Goal: Check status

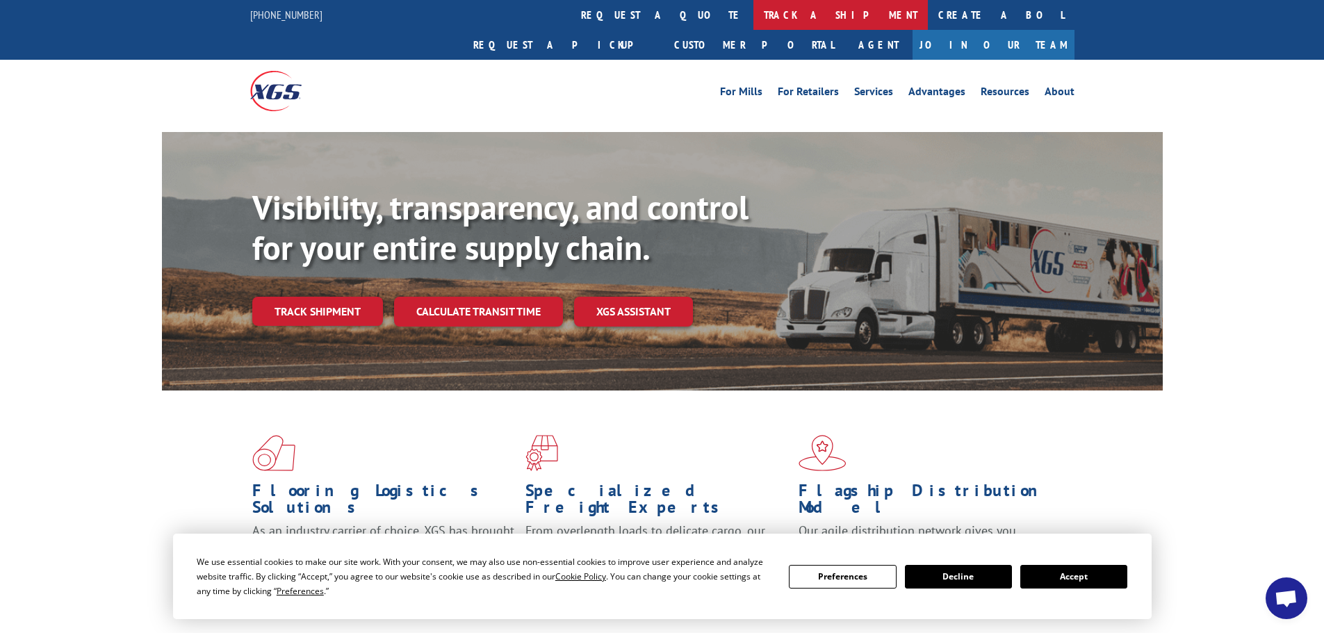
click at [754, 12] on link "track a shipment" at bounding box center [841, 15] width 174 height 30
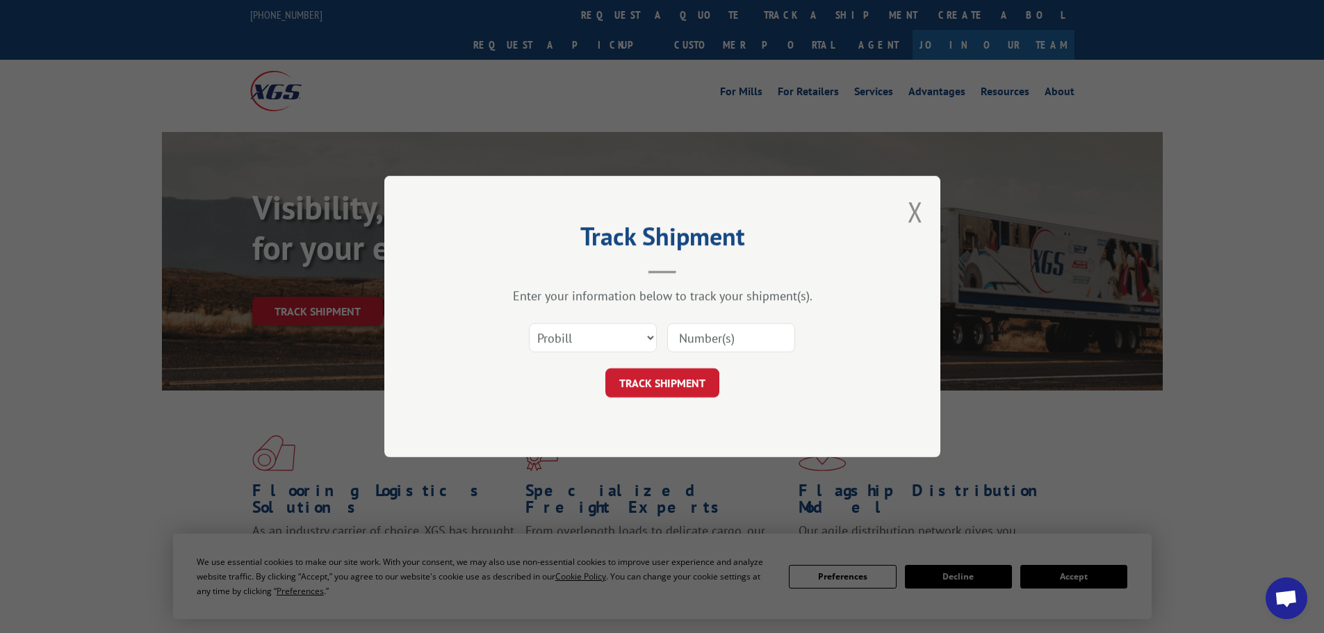
click at [696, 336] on input at bounding box center [731, 337] width 128 height 29
paste input "16755712"
type input "16755712"
click at [688, 387] on button "TRACK SHIPMENT" at bounding box center [662, 382] width 114 height 29
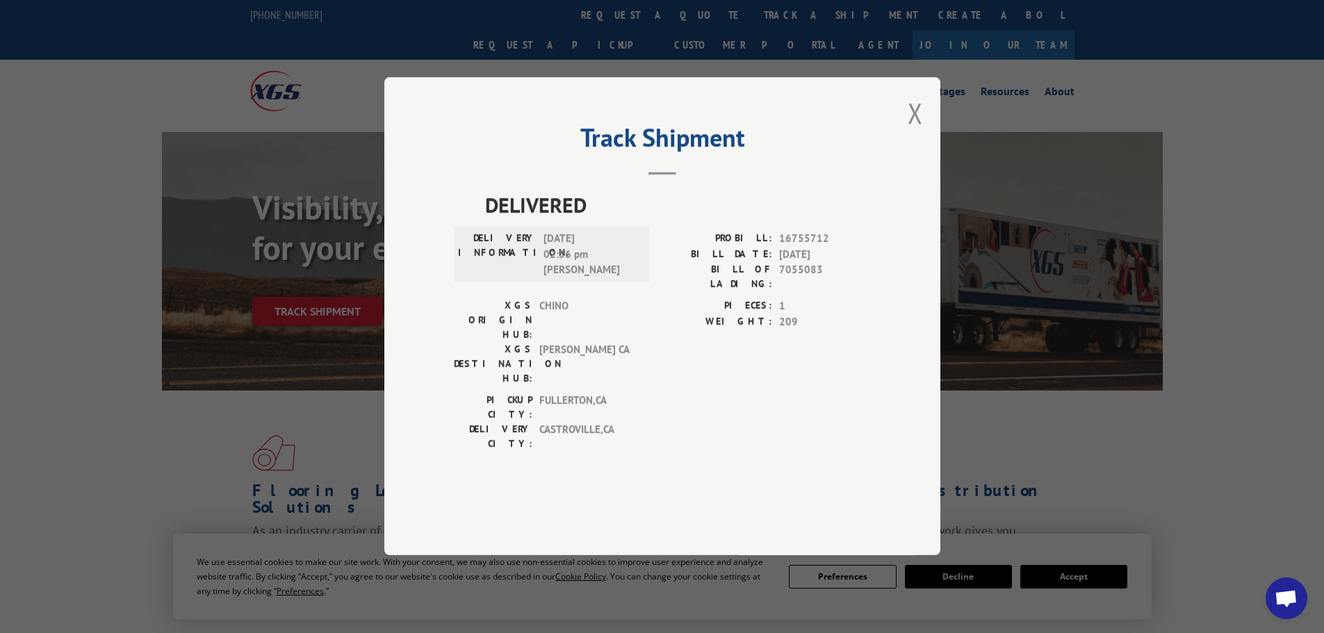
click at [910, 131] on button "Close modal" at bounding box center [915, 113] width 15 height 37
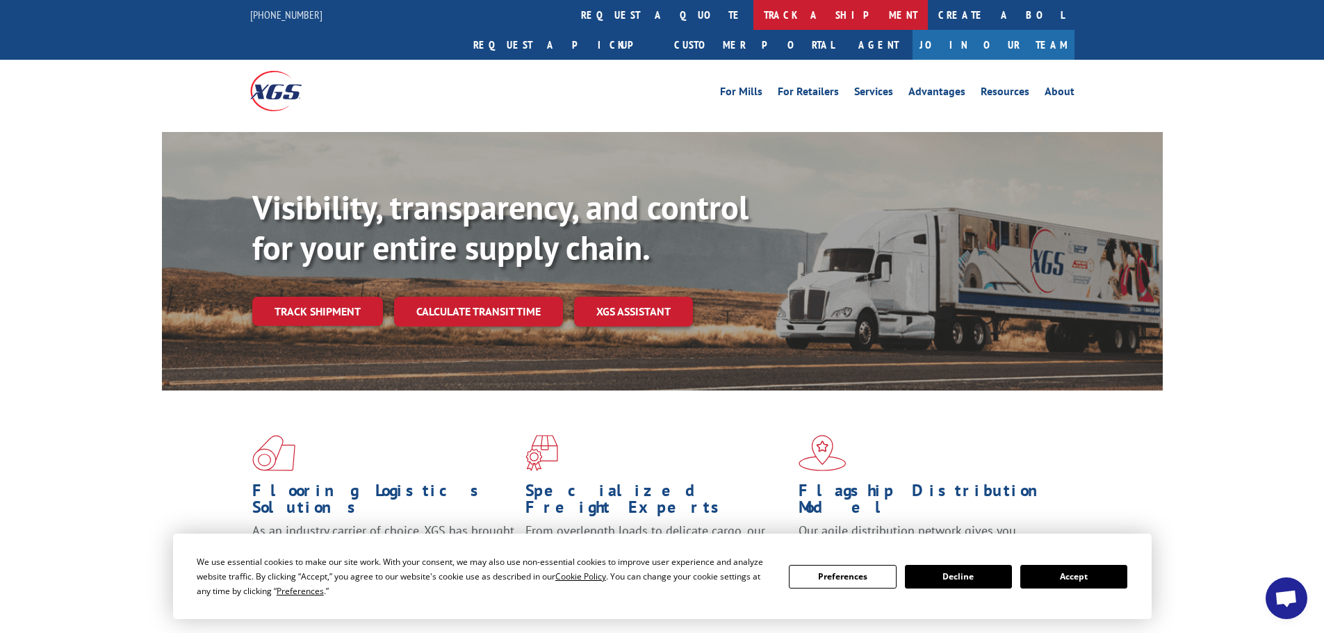
click at [754, 15] on link "track a shipment" at bounding box center [841, 15] width 174 height 30
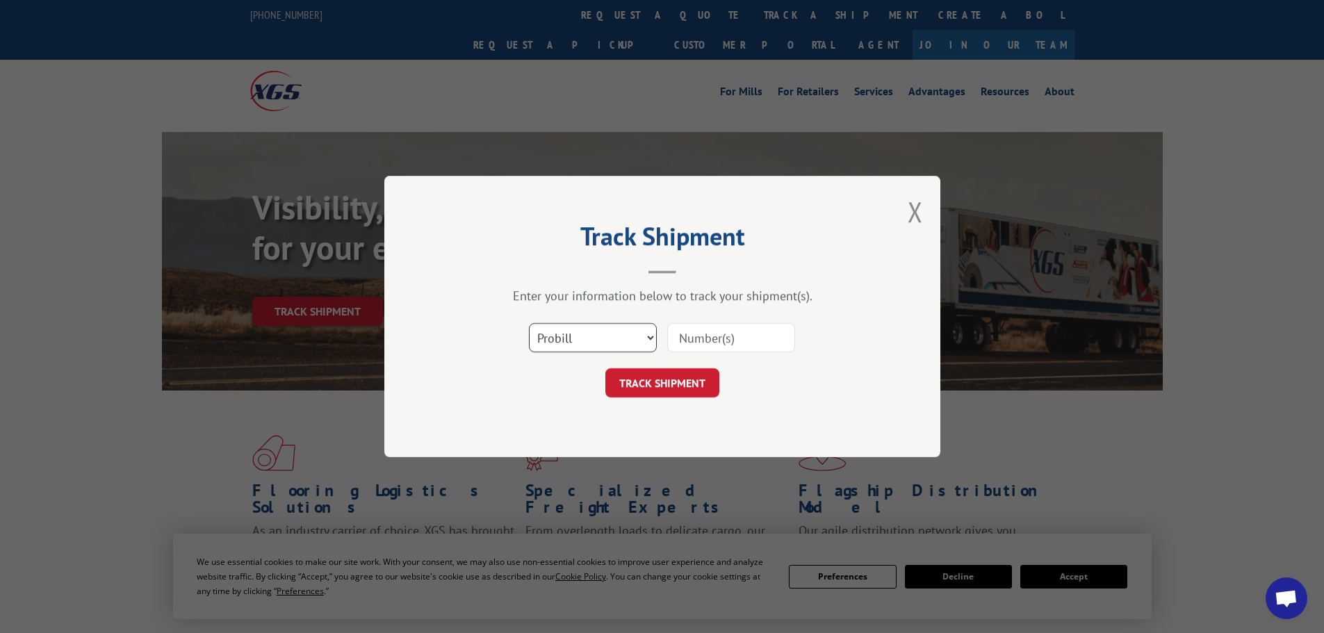
click at [608, 325] on select "Select category... Probill BOL PO" at bounding box center [593, 337] width 128 height 29
select select "bol"
click at [529, 323] on select "Select category... Probill BOL PO" at bounding box center [593, 337] width 128 height 29
click at [724, 350] on input at bounding box center [731, 337] width 128 height 29
paste input "7055083"
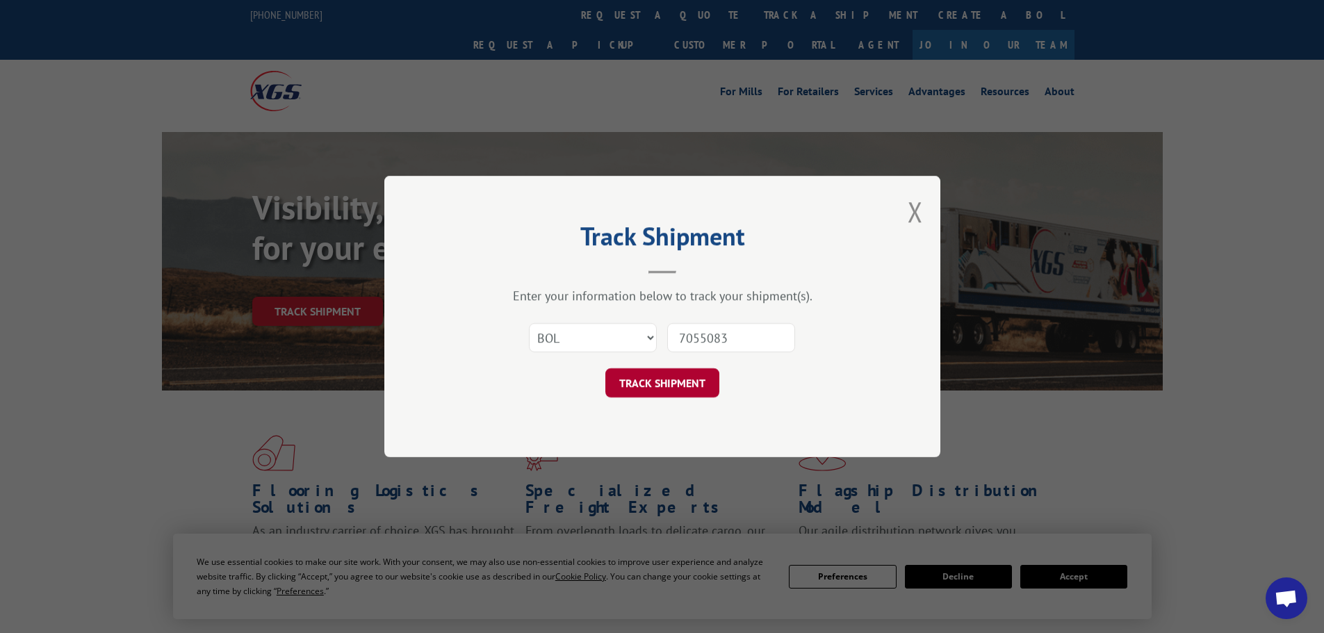
type input "7055083"
click at [685, 389] on button "TRACK SHIPMENT" at bounding box center [662, 382] width 114 height 29
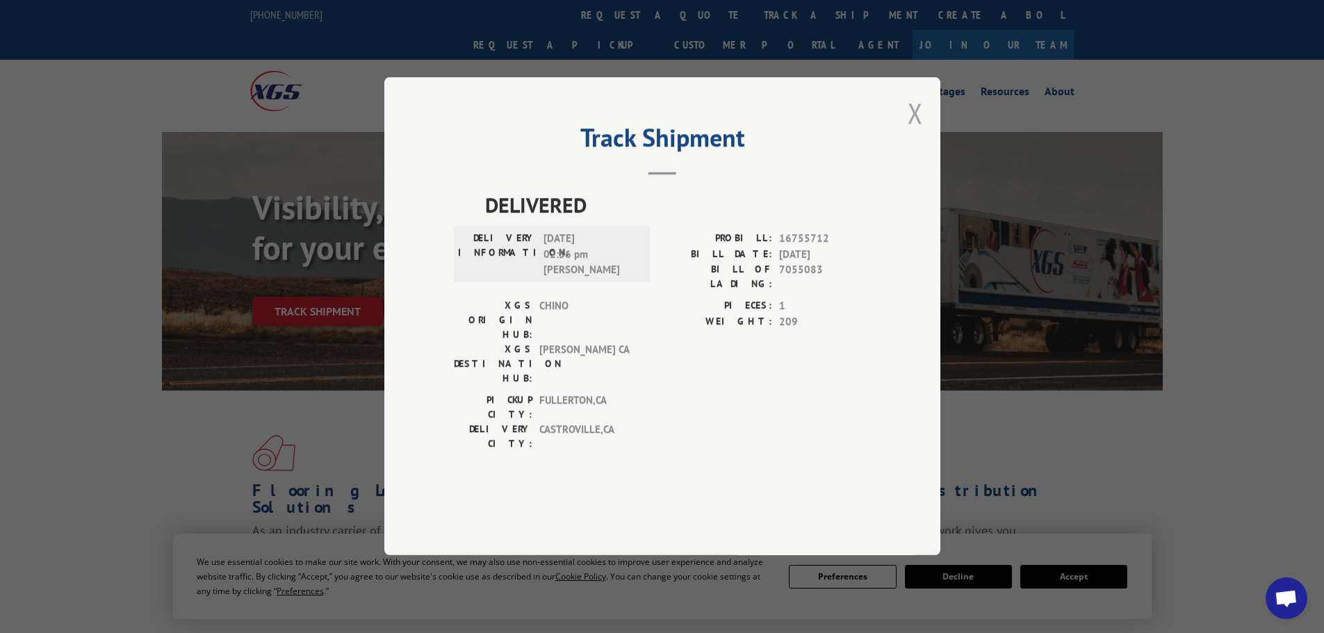
click at [915, 131] on button "Close modal" at bounding box center [915, 113] width 15 height 37
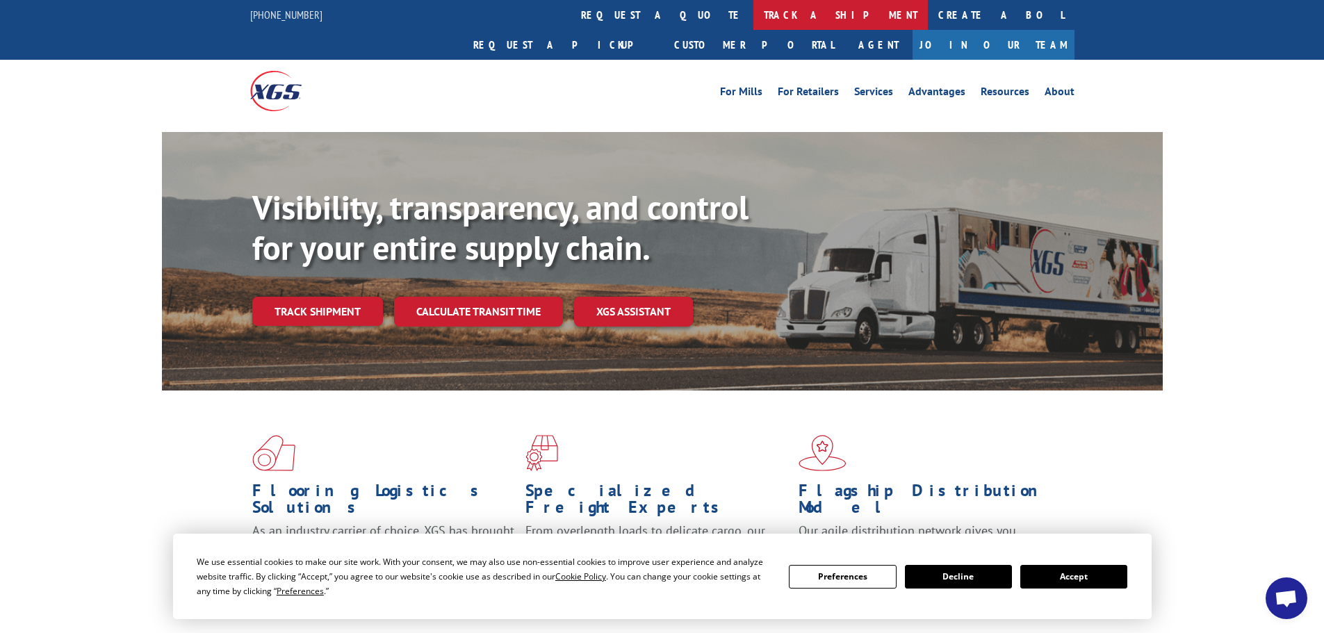
click at [754, 15] on link "track a shipment" at bounding box center [841, 15] width 174 height 30
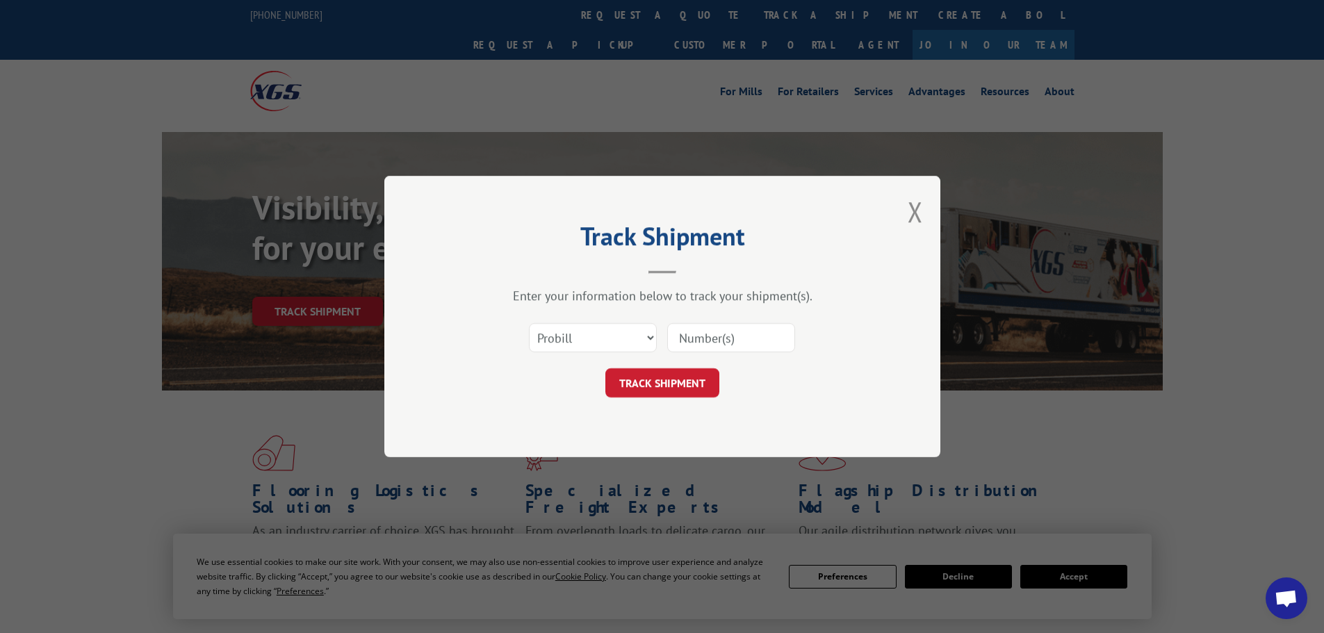
click at [697, 336] on input at bounding box center [731, 337] width 128 height 29
click at [613, 339] on select "Select category... Probill BOL PO" at bounding box center [593, 337] width 128 height 29
select select "bol"
click at [529, 323] on select "Select category... Probill BOL PO" at bounding box center [593, 337] width 128 height 29
click at [710, 350] on input at bounding box center [731, 337] width 128 height 29
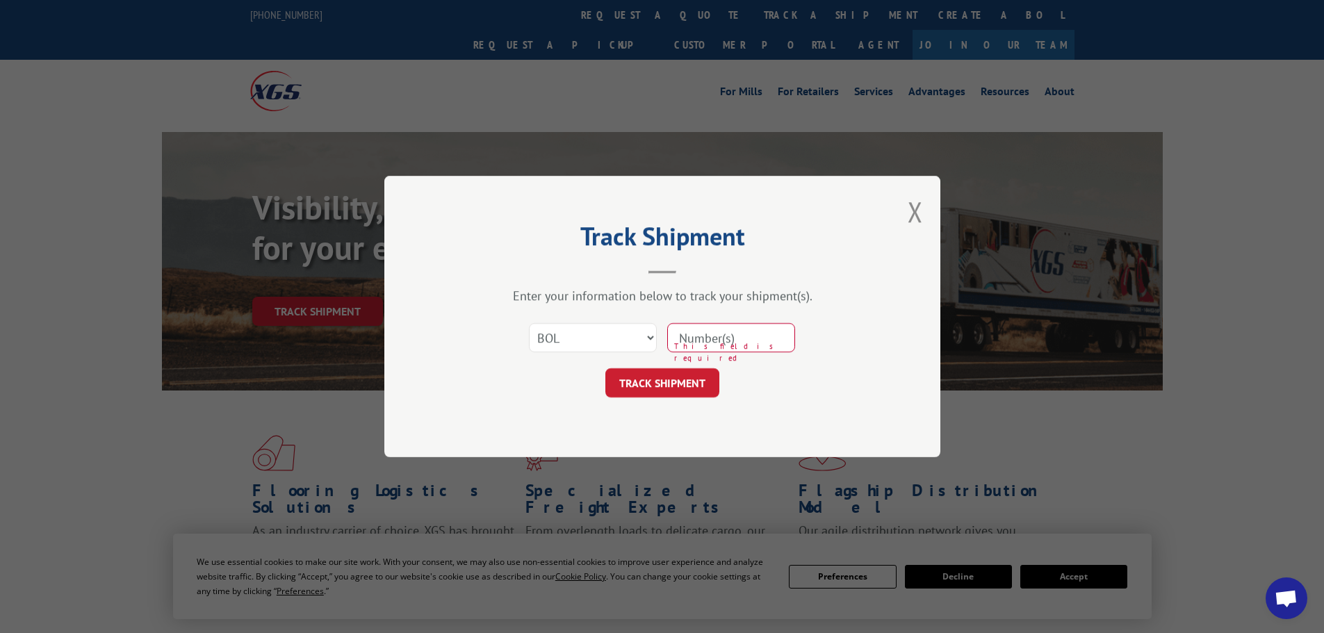
paste input "7055083"
type input "7055083"
click at [704, 375] on button "TRACK SHIPMENT" at bounding box center [662, 382] width 114 height 29
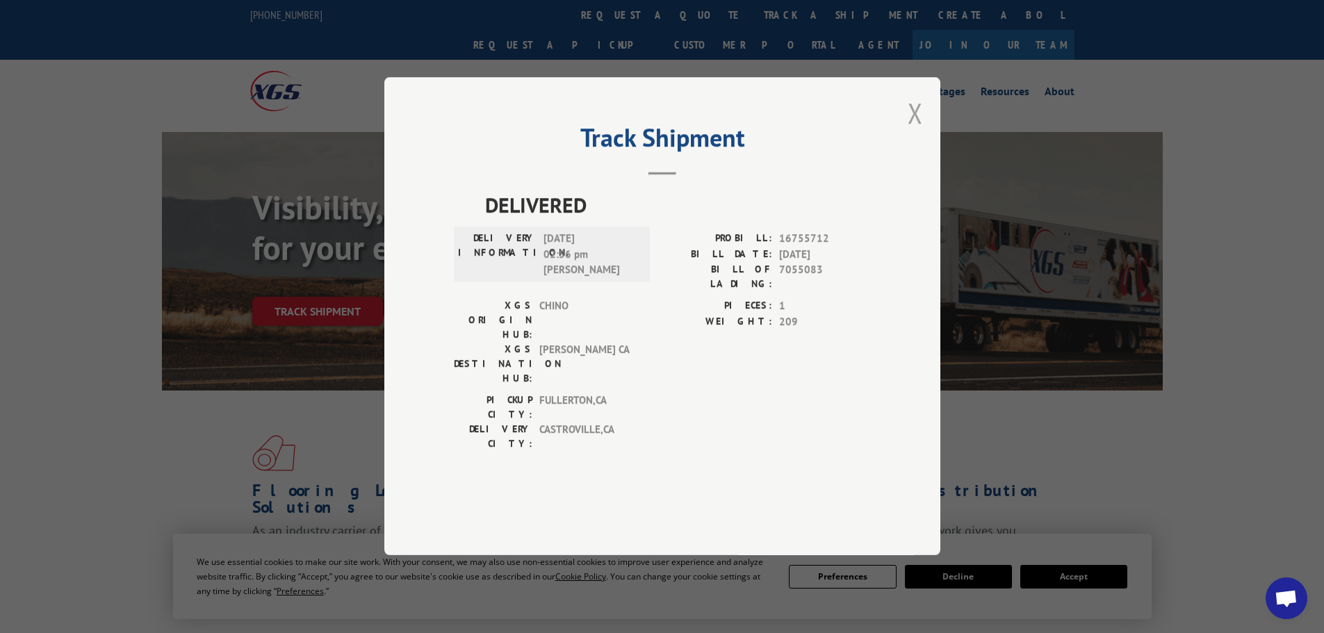
click at [911, 131] on button "Close modal" at bounding box center [915, 113] width 15 height 37
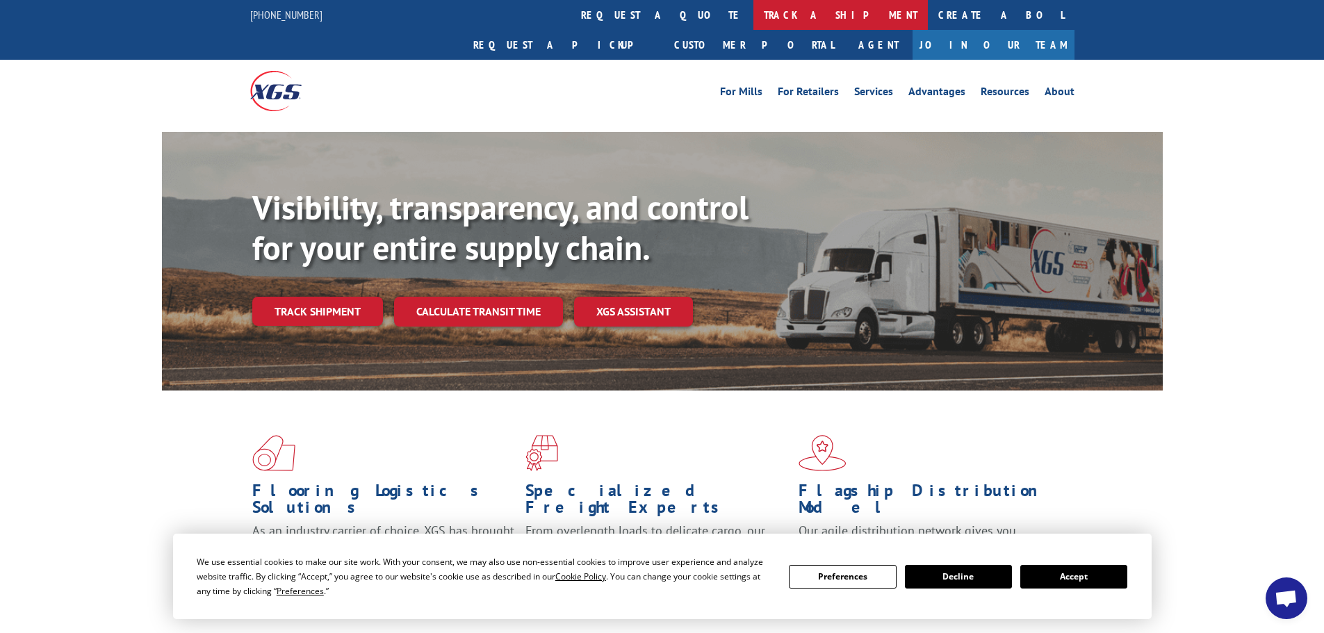
click at [754, 15] on link "track a shipment" at bounding box center [841, 15] width 174 height 30
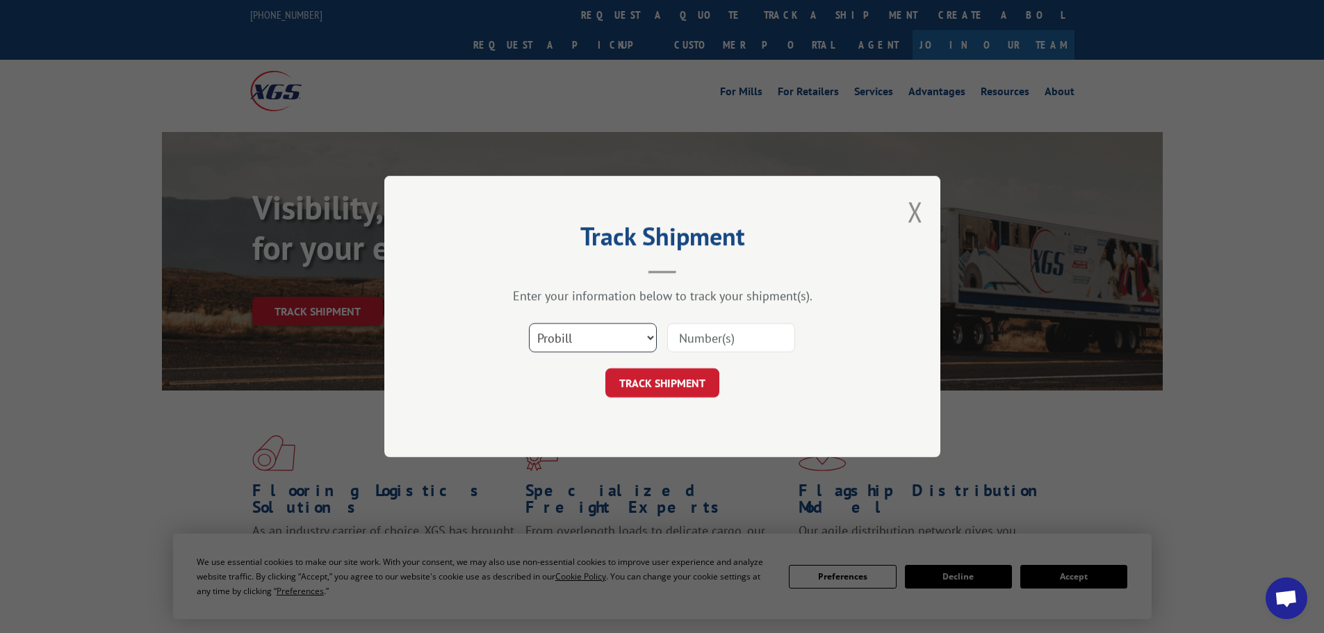
click at [595, 334] on select "Select category... Probill BOL PO" at bounding box center [593, 337] width 128 height 29
select select "bol"
click at [529, 323] on select "Select category... Probill BOL PO" at bounding box center [593, 337] width 128 height 29
click at [692, 339] on input at bounding box center [731, 337] width 128 height 29
paste input "7055083"
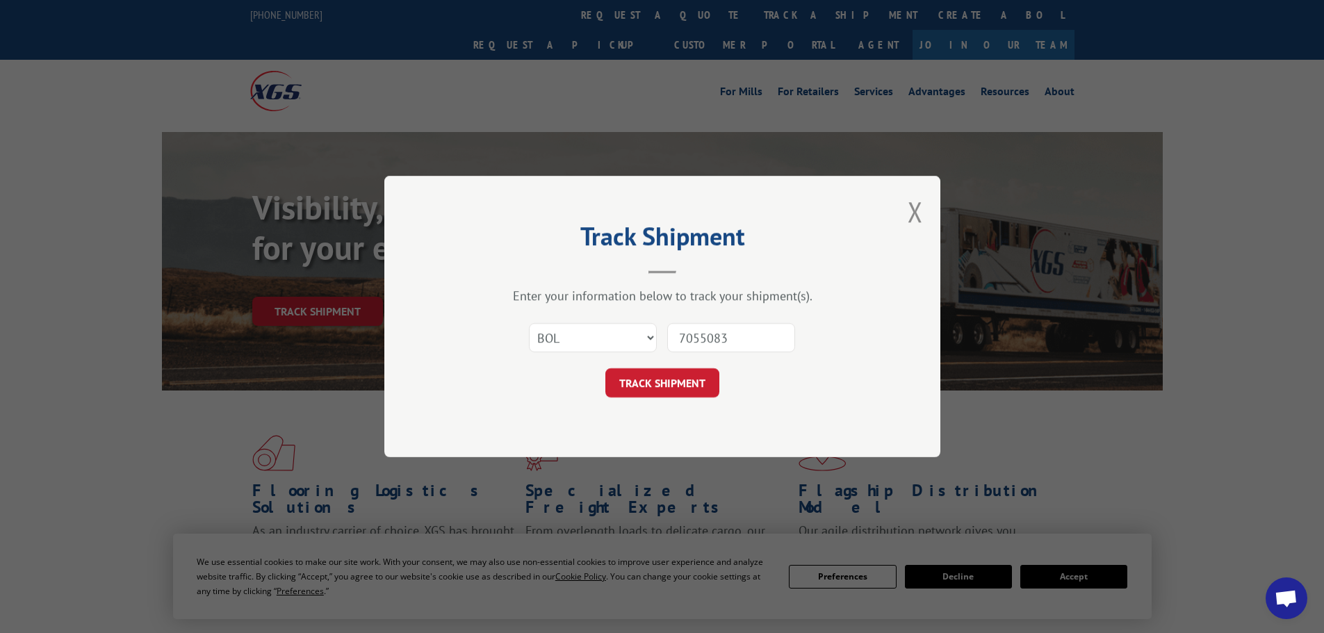
type input "7055083"
click at [605, 368] on button "TRACK SHIPMENT" at bounding box center [662, 382] width 114 height 29
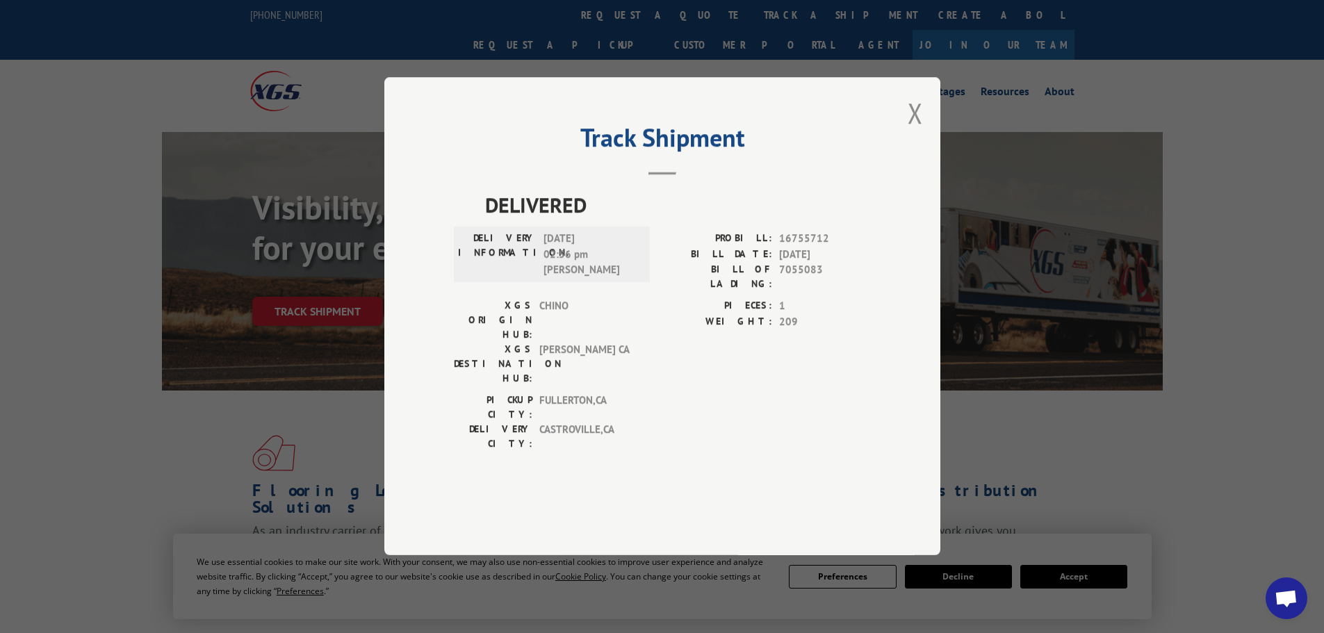
click at [902, 163] on div "Track Shipment DELIVERED DELIVERY INFORMATION: [DATE] 02:56 pm [PERSON_NAME]: 1…" at bounding box center [662, 316] width 556 height 478
click at [910, 131] on button "Close modal" at bounding box center [915, 113] width 15 height 37
